Goal: Find specific page/section: Find specific page/section

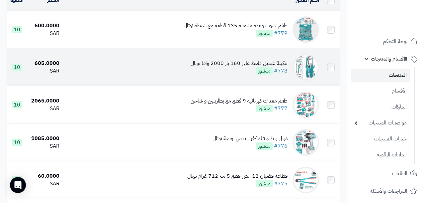
scroll to position [76, 0]
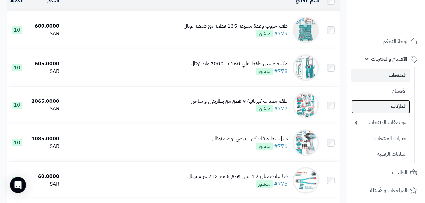
click at [397, 108] on link "الماركات" at bounding box center [380, 107] width 59 height 14
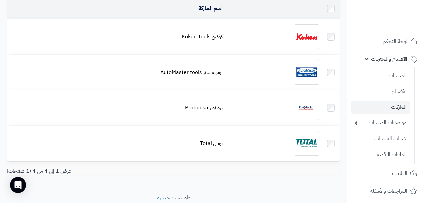
scroll to position [59, 0]
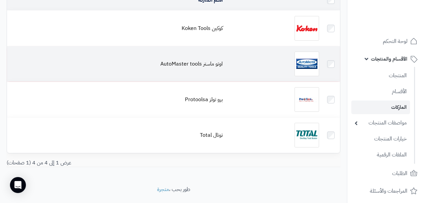
click at [263, 61] on div at bounding box center [273, 63] width 91 height 25
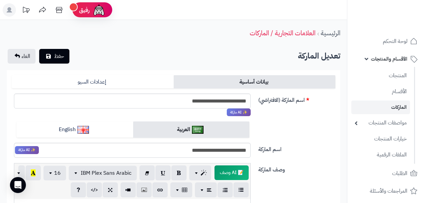
click at [394, 57] on span "الأقسام والمنتجات" at bounding box center [389, 58] width 37 height 9
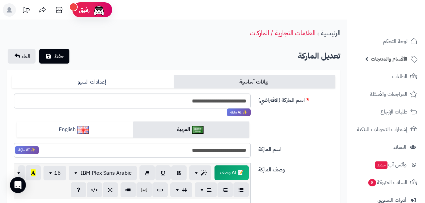
click at [385, 61] on span "الأقسام والمنتجات" at bounding box center [389, 58] width 37 height 9
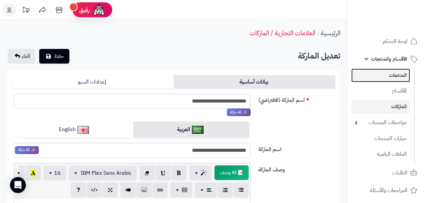
click at [396, 80] on link "المنتجات" at bounding box center [380, 75] width 59 height 14
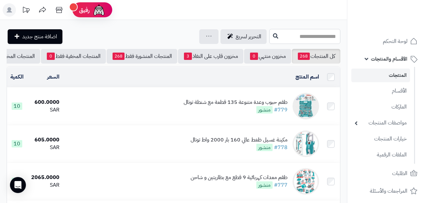
click at [269, 39] on input "text" at bounding box center [304, 36] width 71 height 15
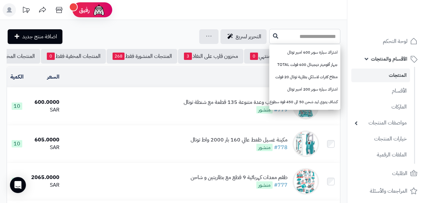
type input "*"
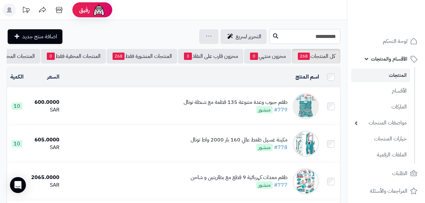
type input "**********"
click at [273, 37] on icon at bounding box center [275, 35] width 5 height 5
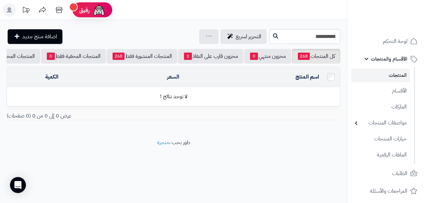
click at [392, 74] on link "المنتجات" at bounding box center [380, 75] width 59 height 14
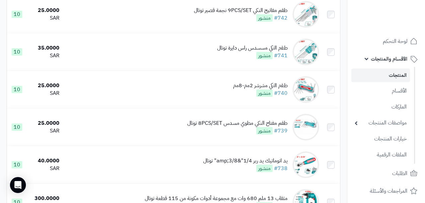
scroll to position [1482, 0]
